Goal: Information Seeking & Learning: Learn about a topic

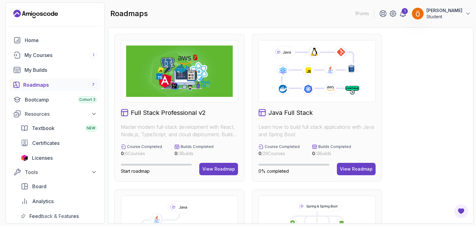
click at [292, 21] on div "roadmaps 1 Points 1 Özgür Meşe Student" at bounding box center [291, 13] width 366 height 22
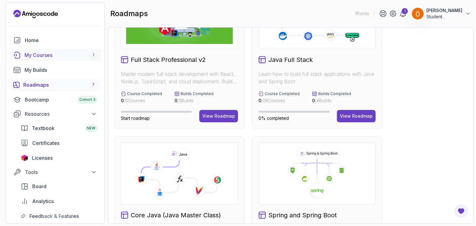
click at [84, 55] on div "My Courses 1" at bounding box center [60, 54] width 73 height 7
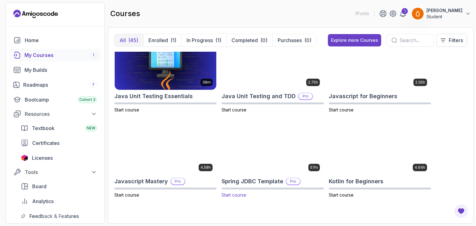
scroll to position [815, 0]
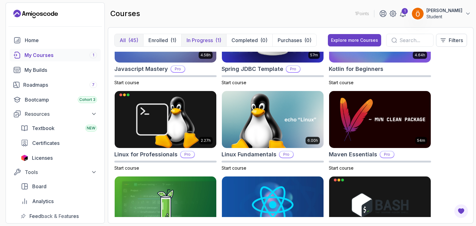
click at [213, 38] on button "In Progress (1)" at bounding box center [203, 40] width 45 height 12
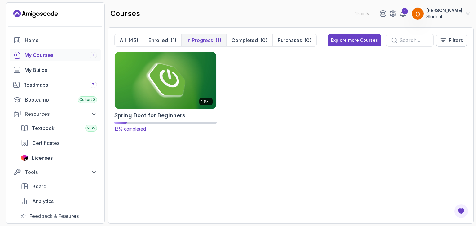
click at [172, 85] on img at bounding box center [165, 81] width 107 height 60
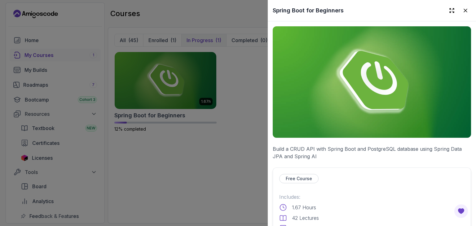
click at [367, 89] on img at bounding box center [372, 82] width 198 height 112
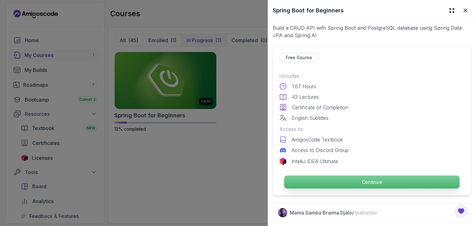
click at [337, 184] on p "Continue" at bounding box center [371, 182] width 175 height 13
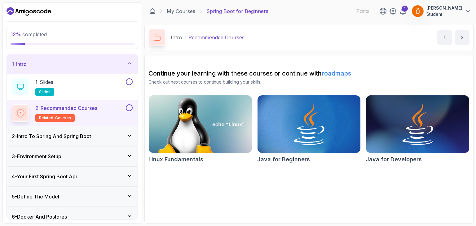
click at [123, 158] on div "3 - Environment Setup" at bounding box center [72, 156] width 121 height 7
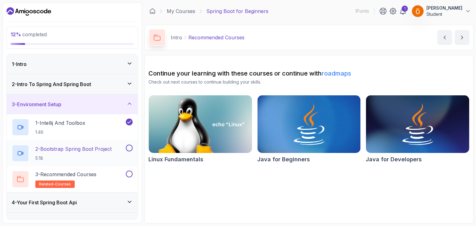
click at [111, 149] on p "2 - Bootstrap Spring Boot Project" at bounding box center [73, 148] width 76 height 7
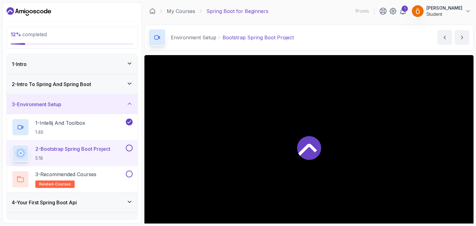
click at [302, 143] on icon at bounding box center [309, 148] width 24 height 24
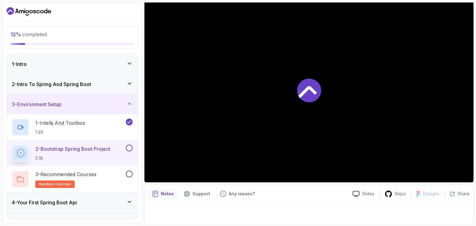
scroll to position [57, 0]
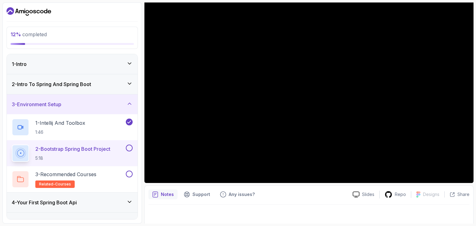
click at [324, 195] on div "Notes Support Any issues?" at bounding box center [247, 195] width 199 height 10
click at [306, 197] on div "Notes Support Any issues?" at bounding box center [247, 195] width 199 height 10
click at [325, 220] on div at bounding box center [308, 213] width 321 height 17
click at [296, 220] on div at bounding box center [308, 213] width 321 height 17
click at [380, 205] on div at bounding box center [308, 213] width 321 height 17
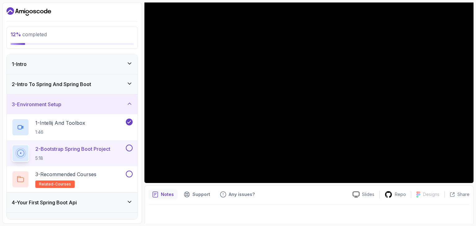
click at [265, 212] on div at bounding box center [308, 213] width 321 height 17
click at [285, 216] on div at bounding box center [308, 213] width 321 height 17
click at [269, 211] on div at bounding box center [308, 213] width 321 height 17
click at [285, 221] on div at bounding box center [308, 213] width 321 height 17
click at [275, 215] on div at bounding box center [308, 213] width 321 height 17
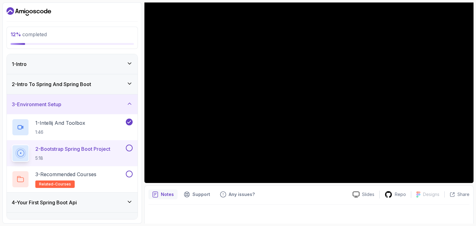
click at [274, 219] on div at bounding box center [308, 213] width 321 height 17
click at [276, 208] on div at bounding box center [308, 213] width 321 height 17
click at [381, 192] on div "Repo" at bounding box center [395, 195] width 31 height 8
click at [369, 210] on div at bounding box center [308, 213] width 321 height 17
click at [275, 213] on div at bounding box center [308, 213] width 321 height 17
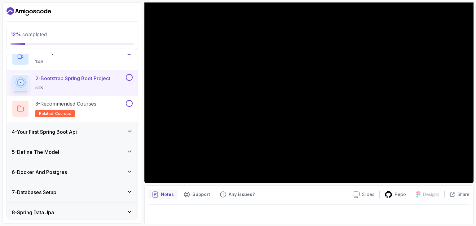
scroll to position [71, 0]
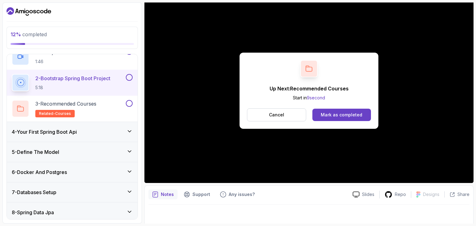
click at [335, 107] on div "Up Next: Recommended Courses Start in 9 second Cancel Mark as completed" at bounding box center [309, 91] width 139 height 76
click at [335, 110] on button "Mark as completed" at bounding box center [341, 115] width 59 height 12
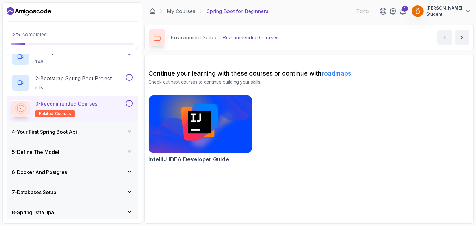
click at [219, 131] on img at bounding box center [200, 124] width 108 height 61
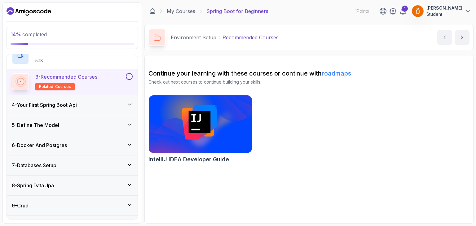
click at [103, 102] on div "4 - Your First Spring Boot Api" at bounding box center [72, 104] width 121 height 7
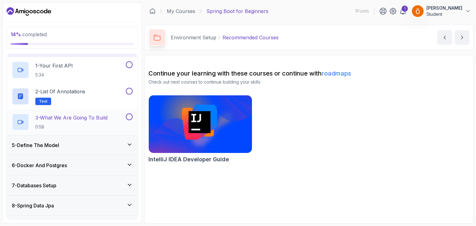
scroll to position [75, 0]
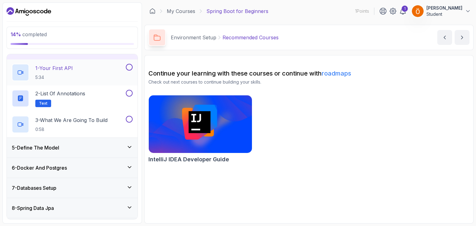
click at [108, 79] on div "1 - Your First API 5:34" at bounding box center [68, 72] width 113 height 17
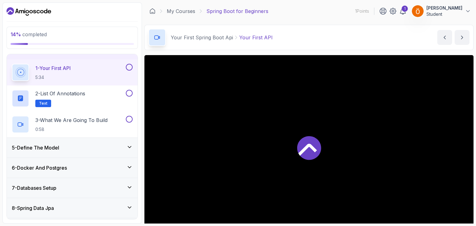
click at [260, 155] on div at bounding box center [308, 147] width 329 height 185
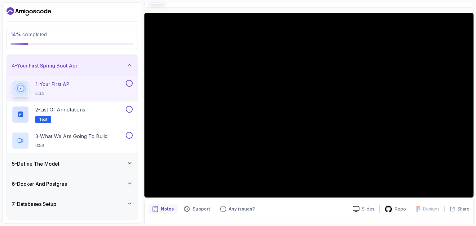
scroll to position [47, 0]
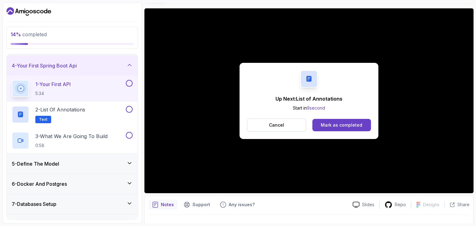
click at [334, 117] on div "Up Next: List of Annotations Start in 9 second Cancel Mark as completed" at bounding box center [309, 101] width 139 height 76
click at [335, 124] on div "Mark as completed" at bounding box center [342, 125] width 42 height 6
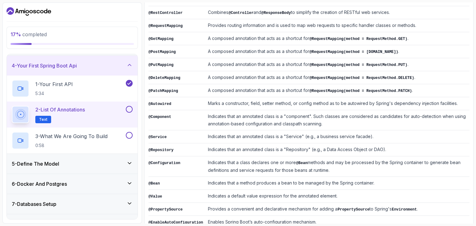
scroll to position [152, 0]
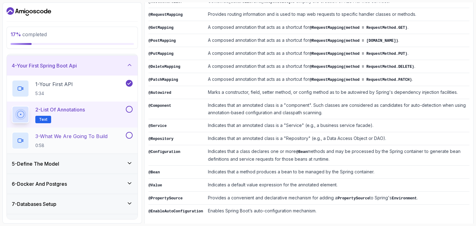
click at [121, 145] on div "3 - What We Are Going To Build 0:58" at bounding box center [68, 140] width 113 height 17
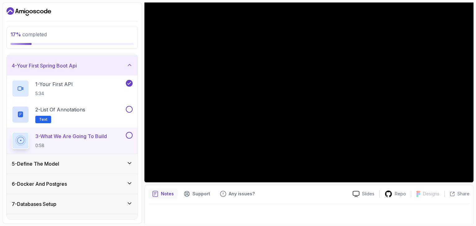
scroll to position [58, 0]
click at [133, 167] on div "5 - Define The Model" at bounding box center [72, 164] width 131 height 20
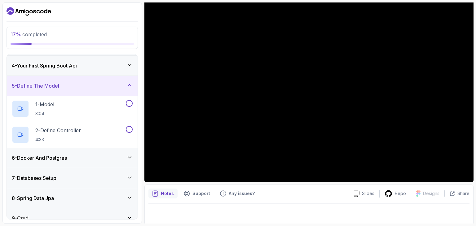
click at [111, 86] on div "5 - Define The Model" at bounding box center [72, 85] width 121 height 7
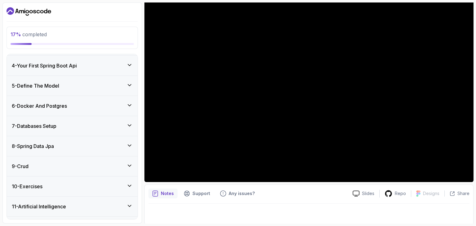
scroll to position [68, 0]
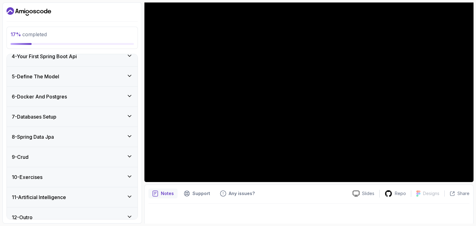
click at [122, 158] on div "9 - Crud" at bounding box center [72, 156] width 121 height 7
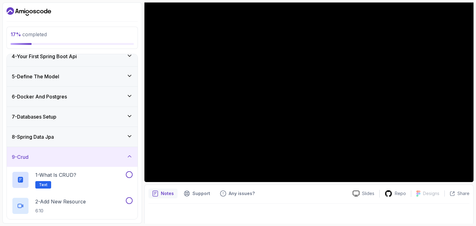
scroll to position [141, 0]
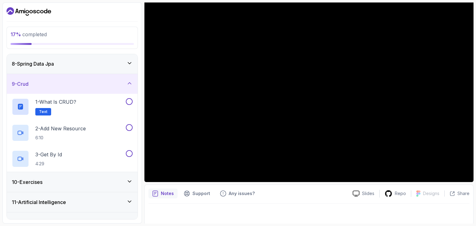
click at [122, 81] on div "9 - Crud" at bounding box center [72, 83] width 121 height 7
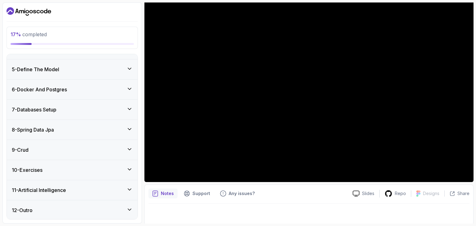
scroll to position [75, 0]
click at [107, 106] on div "7 - Databases Setup" at bounding box center [72, 109] width 121 height 7
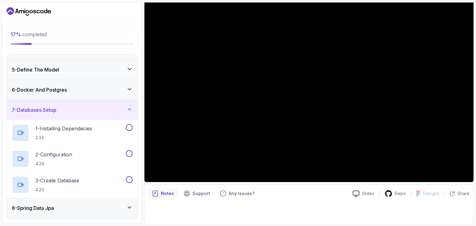
click at [90, 104] on div "7 - Databases Setup" at bounding box center [72, 110] width 131 height 20
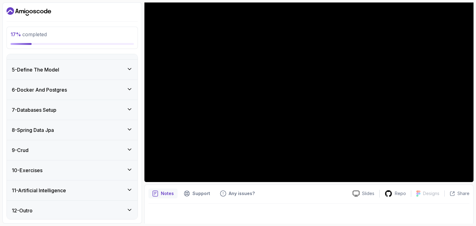
click at [98, 163] on div "10 - Exercises" at bounding box center [72, 171] width 131 height 20
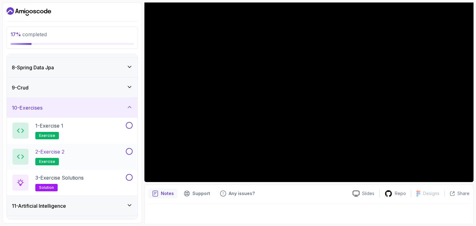
scroll to position [137, 0]
click at [84, 106] on div "10 - Exercises" at bounding box center [72, 107] width 121 height 7
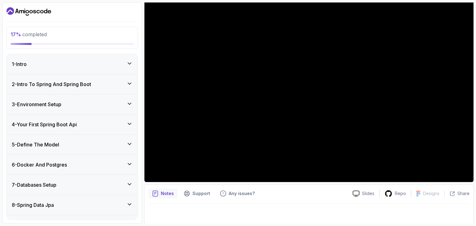
scroll to position [11, 0]
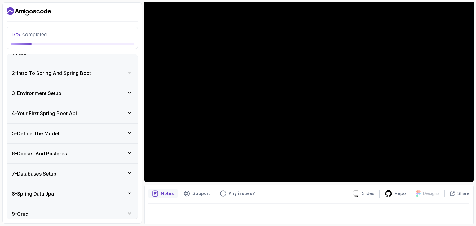
click at [112, 113] on div "4 - Your First Spring Boot Api" at bounding box center [72, 113] width 121 height 7
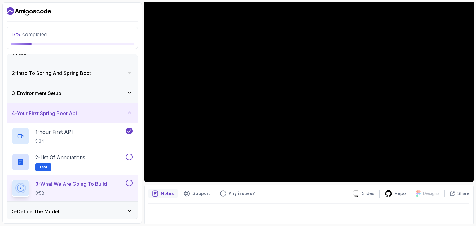
click at [112, 113] on div "4 - Your First Spring Boot Api" at bounding box center [72, 113] width 121 height 7
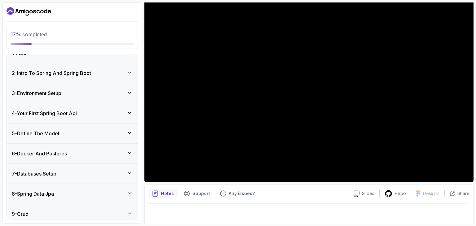
click at [108, 130] on div "5 - Define The Model" at bounding box center [72, 133] width 121 height 7
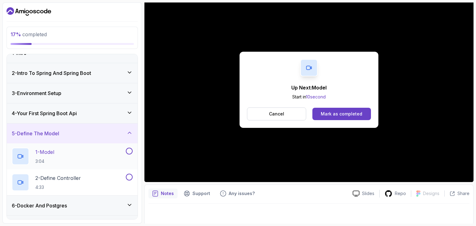
click at [110, 151] on div "1 - Model 3:04" at bounding box center [68, 156] width 113 height 17
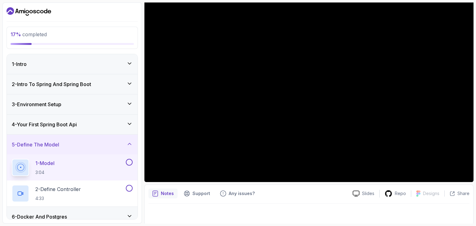
scroll to position [70, 0]
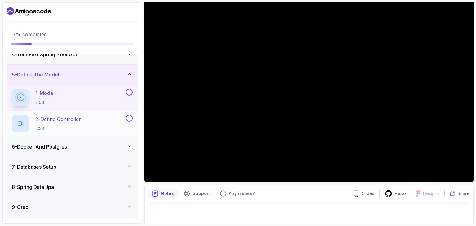
click at [122, 121] on div "2 - Define Controller 4:33" at bounding box center [68, 123] width 113 height 17
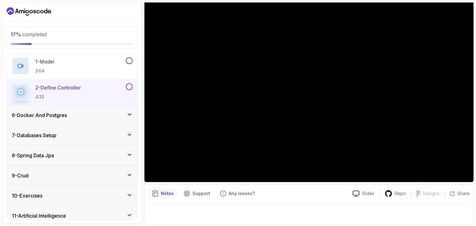
scroll to position [127, 0]
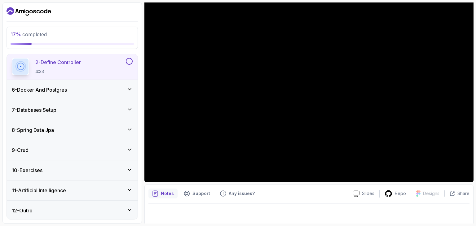
click at [87, 129] on div "8 - Spring Data Jpa" at bounding box center [72, 129] width 121 height 7
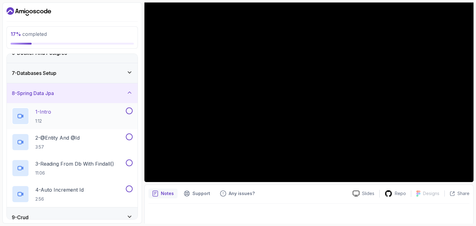
scroll to position [112, 0]
click at [89, 92] on div "8 - Spring Data Jpa" at bounding box center [72, 92] width 121 height 7
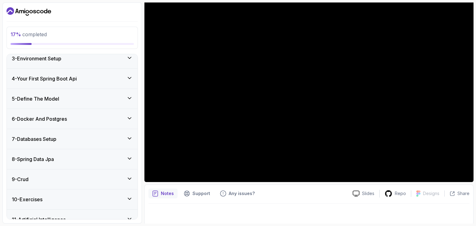
scroll to position [75, 0]
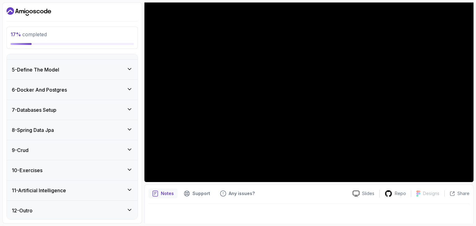
click at [95, 190] on div "11 - Artificial Intelligence" at bounding box center [72, 190] width 121 height 7
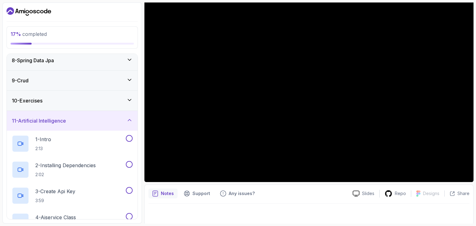
scroll to position [141, 0]
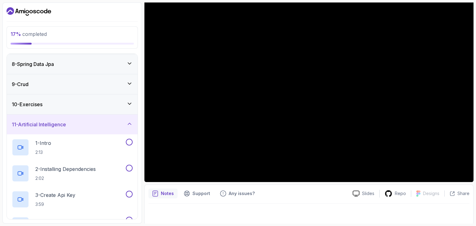
click at [105, 118] on div "11 - Artificial Intelligence" at bounding box center [72, 125] width 131 height 20
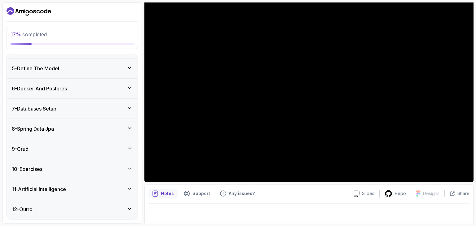
scroll to position [75, 0]
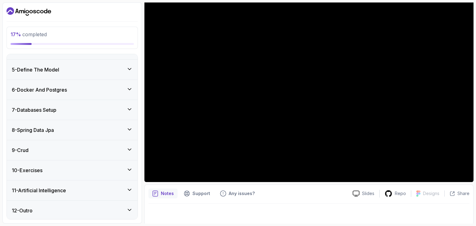
click at [112, 209] on div "12 - Outro" at bounding box center [72, 210] width 121 height 7
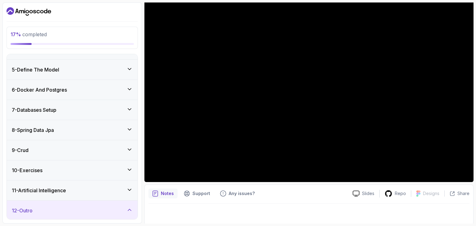
scroll to position [127, 0]
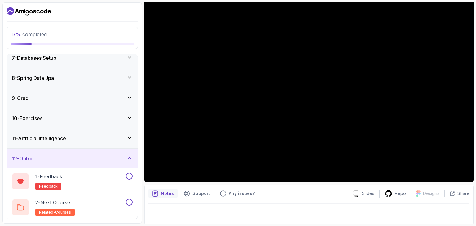
click at [117, 155] on div "12 - Outro" at bounding box center [72, 158] width 121 height 7
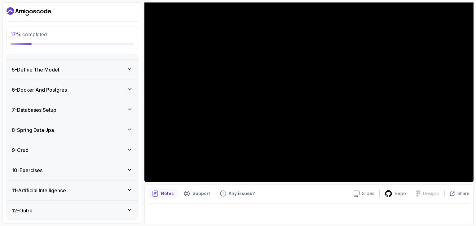
scroll to position [59, 0]
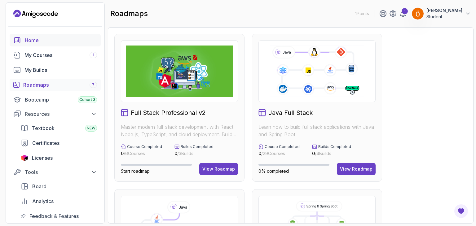
click at [59, 44] on link "Home" at bounding box center [55, 40] width 91 height 12
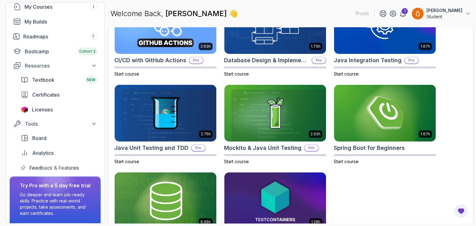
scroll to position [48, 0]
click at [66, 107] on div "Licenses" at bounding box center [64, 110] width 65 height 7
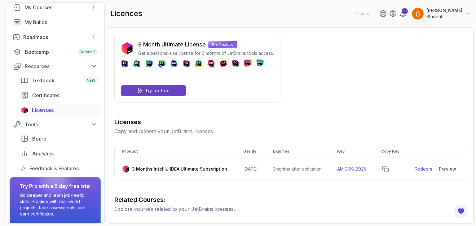
scroll to position [25, 0]
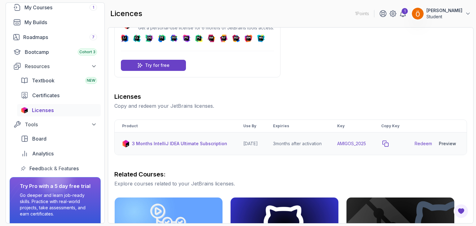
click at [389, 146] on icon "copy-button" at bounding box center [385, 144] width 6 height 6
click at [405, 179] on h3 "Related Courses:" at bounding box center [290, 174] width 353 height 9
click at [424, 147] on link "Redeem" at bounding box center [423, 144] width 17 height 6
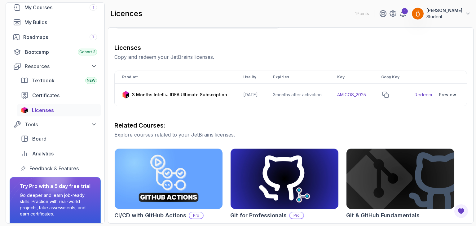
scroll to position [70, 0]
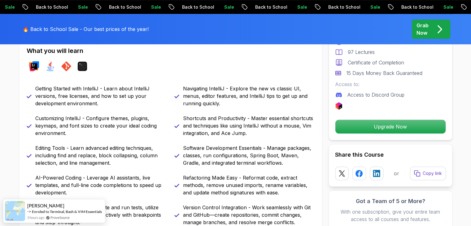
scroll to position [278, 0]
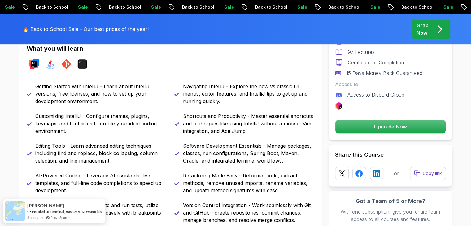
click at [145, 83] on p "Getting Started with IntelliJ - Learn about IntelliJ versions, free licenses, a…" at bounding box center [101, 94] width 132 height 22
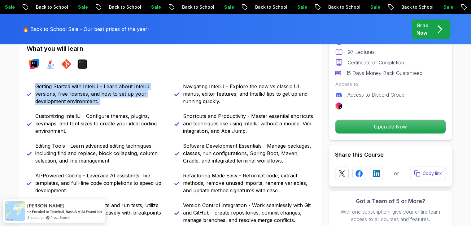
click at [145, 83] on p "Getting Started with IntelliJ - Learn about IntelliJ versions, free licenses, a…" at bounding box center [101, 94] width 132 height 22
click at [136, 104] on p "Getting Started with IntelliJ - Learn about IntelliJ versions, free licenses, a…" at bounding box center [101, 94] width 132 height 22
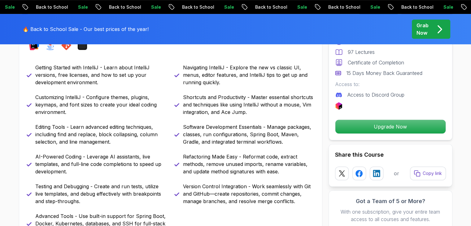
scroll to position [301, 0]
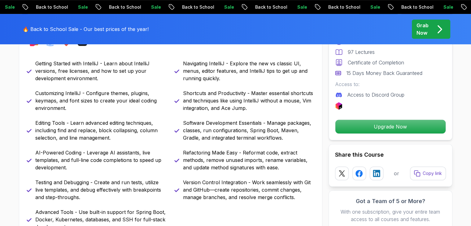
click at [132, 93] on p "Customizing IntelliJ - Configure themes, plugins, keymaps, and font sizes to cr…" at bounding box center [101, 101] width 132 height 22
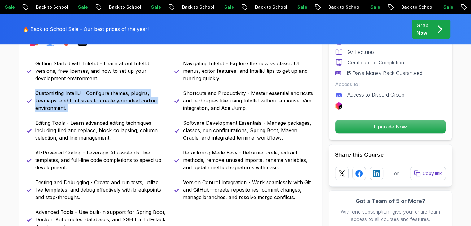
click at [132, 93] on p "Customizing IntelliJ - Configure themes, plugins, keymaps, and font sizes to cr…" at bounding box center [101, 101] width 132 height 22
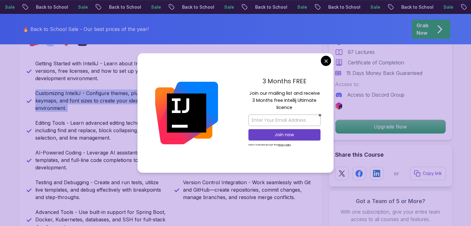
click at [132, 93] on p "Customizing IntelliJ - Configure themes, plugins, keymaps, and font sizes to cr…" at bounding box center [101, 101] width 132 height 22
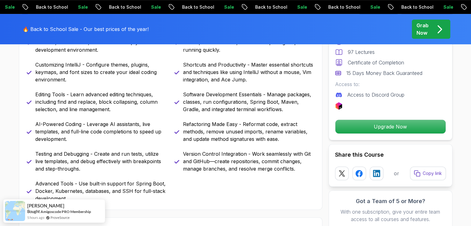
click at [133, 97] on p "Editing Tools - Learn advanced editing techniques, including find and replace, …" at bounding box center [101, 102] width 132 height 22
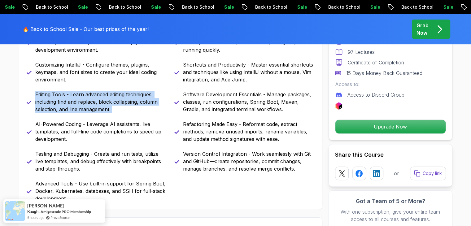
click at [133, 97] on p "Editing Tools - Learn advanced editing techniques, including find and replace, …" at bounding box center [101, 102] width 132 height 22
click at [155, 111] on p "Editing Tools - Learn advanced editing techniques, including find and replace, …" at bounding box center [101, 102] width 132 height 22
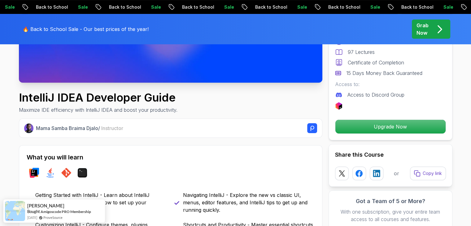
scroll to position [0, 0]
